Goal: Task Accomplishment & Management: Manage account settings

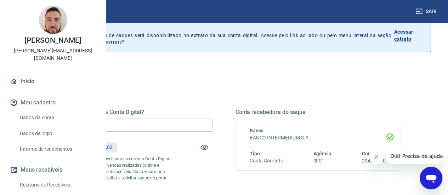
scroll to position [71, 0]
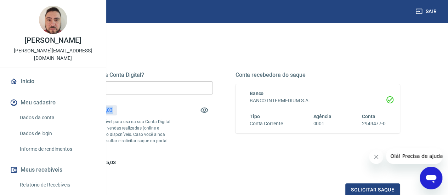
drag, startPoint x: 196, startPoint y: 111, endPoint x: 219, endPoint y: 110, distance: 22.7
click at [117, 110] on div "R$ 1.215,03" at bounding box center [99, 110] width 35 height 10
copy p "1.215,03"
click at [193, 84] on input "R$ 0,00" at bounding box center [130, 88] width 165 height 13
drag, startPoint x: 194, startPoint y: 86, endPoint x: 129, endPoint y: 87, distance: 64.9
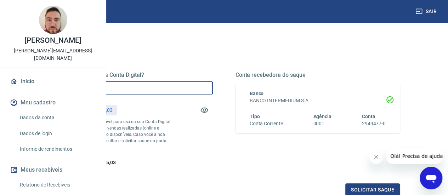
click at [129, 87] on div "Quanto deseja sacar da Conta Digital? R$ 0,00 ​ Saldo total*: R$ 1.215,03 *Corr…" at bounding box center [224, 152] width 414 height 253
paste input "1.215,03"
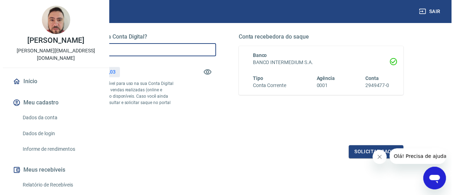
scroll to position [167, 0]
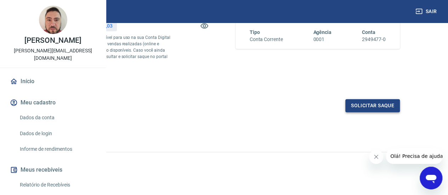
type input "R$ 1.215,03"
click at [369, 107] on button "Solicitar saque" at bounding box center [373, 105] width 55 height 13
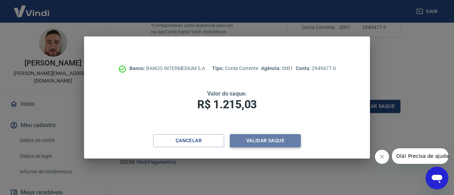
click at [267, 142] on button "Validar saque" at bounding box center [265, 140] width 71 height 13
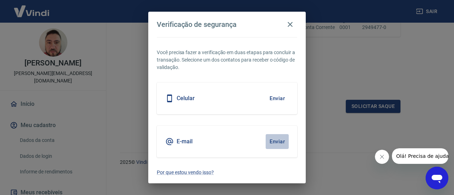
click at [274, 140] on button "Enviar" at bounding box center [277, 141] width 23 height 15
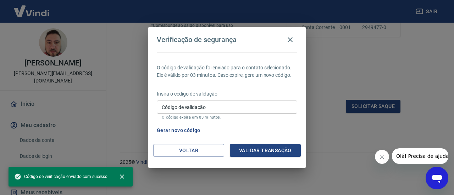
click at [212, 111] on input "Código de validação" at bounding box center [227, 107] width 140 height 13
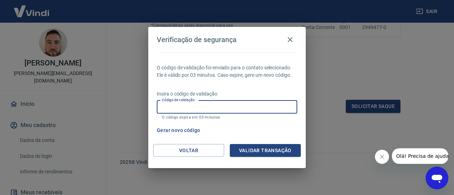
paste input "972039"
type input "972039"
click at [268, 149] on button "Validar transação" at bounding box center [265, 150] width 71 height 13
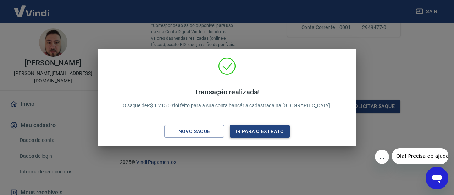
click at [260, 134] on button "Ir para o extrato" at bounding box center [260, 131] width 60 height 13
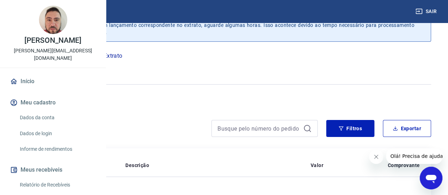
scroll to position [155, 0]
